Goal: Transaction & Acquisition: Subscribe to service/newsletter

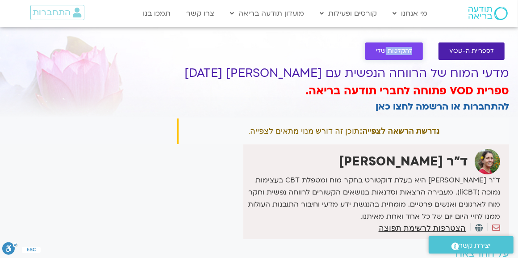
drag, startPoint x: 387, startPoint y: 40, endPoint x: 388, endPoint y: 54, distance: 14.4
click at [388, 54] on div "לספריית ה-VOD להקלטות שלי" at bounding box center [343, 51] width 324 height 26
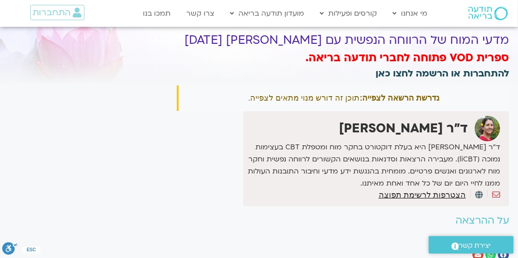
scroll to position [12, 0]
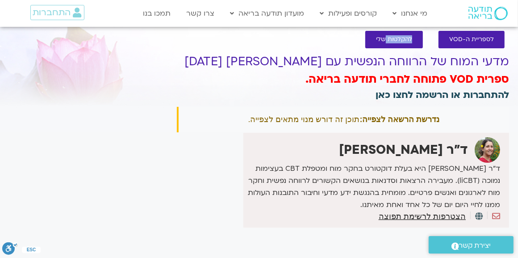
click at [404, 98] on link "להתחברות או הרשמה לחצו כאן" at bounding box center [443, 94] width 134 height 13
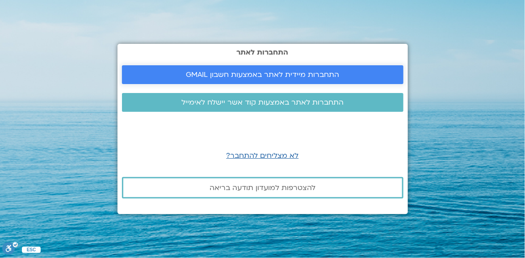
click at [320, 79] on span "התחברות מיידית לאתר באמצעות חשבון GMAIL" at bounding box center [262, 75] width 153 height 8
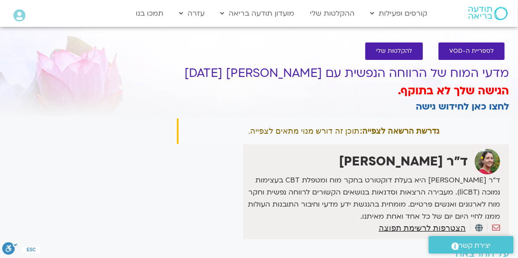
scroll to position [46, 0]
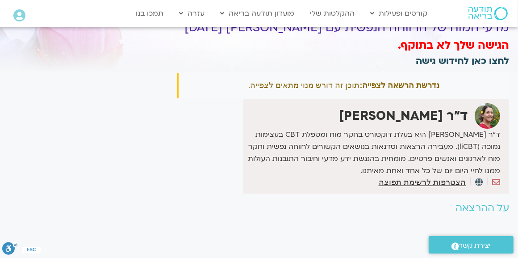
click at [432, 62] on link "לחצו כאן לחידוש גישה" at bounding box center [462, 61] width 93 height 13
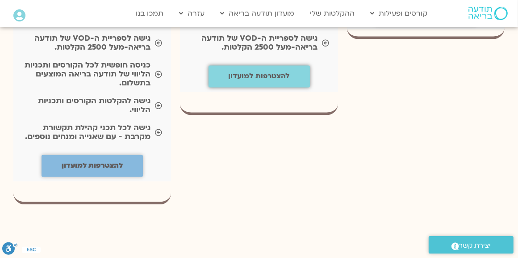
scroll to position [1134, 0]
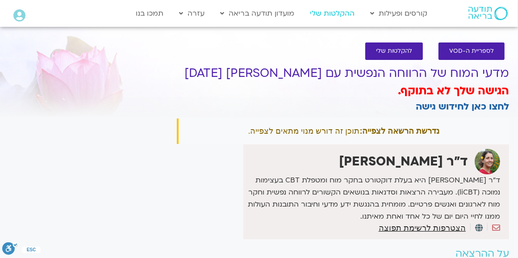
scroll to position [42, 0]
